Goal: Unclear

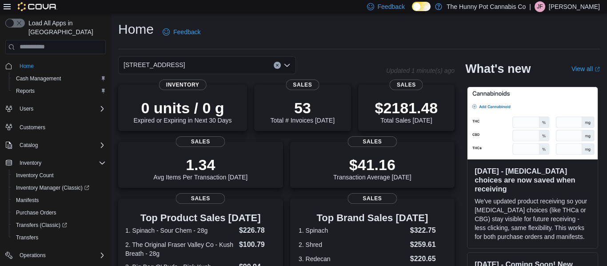
click at [286, 68] on icon "Open list of options" at bounding box center [287, 65] width 7 height 7
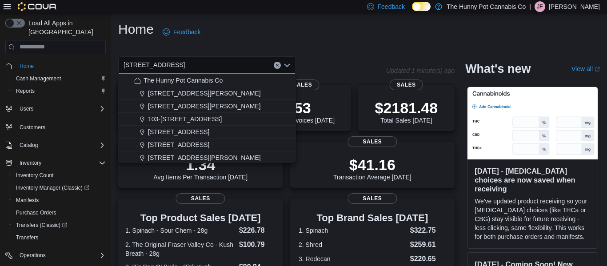
click at [286, 68] on icon "Close list of options" at bounding box center [287, 65] width 7 height 7
